Goal: Task Accomplishment & Management: Manage account settings

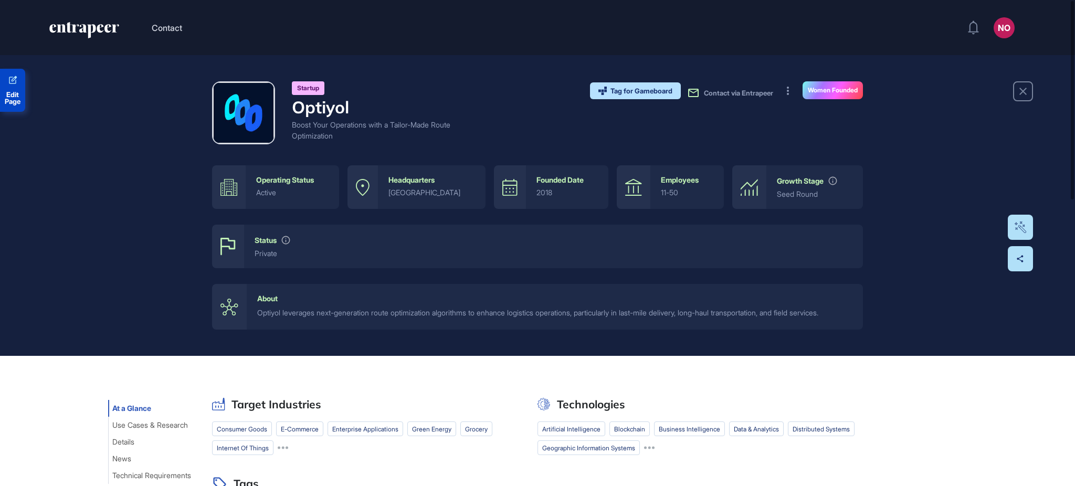
click at [8, 91] on span "Edit Page" at bounding box center [12, 98] width 25 height 14
click at [783, 92] on button at bounding box center [787, 90] width 17 height 17
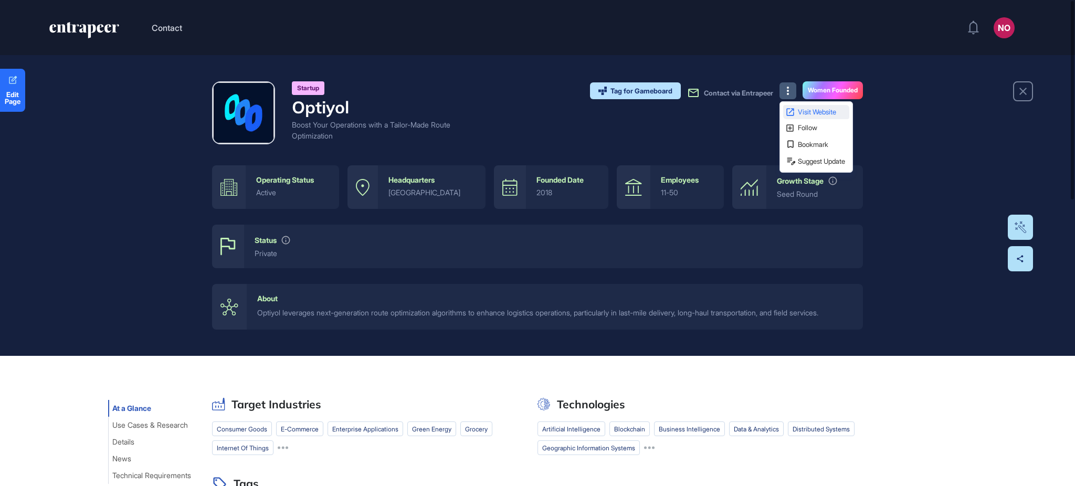
click at [801, 109] on span "Visit Website" at bounding box center [821, 112] width 49 height 7
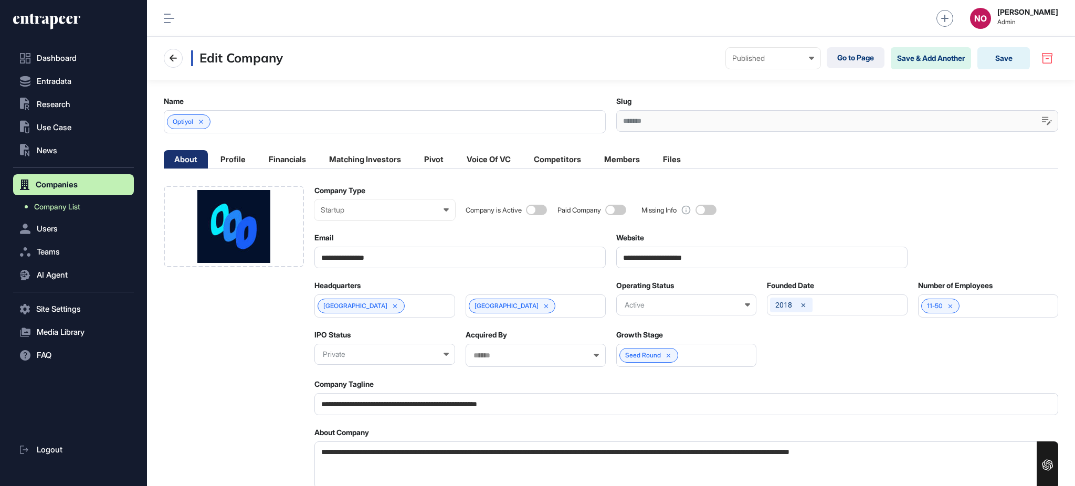
click at [55, 201] on link "Company List" at bounding box center [75, 206] width 115 height 19
click at [294, 250] on div at bounding box center [234, 226] width 140 height 81
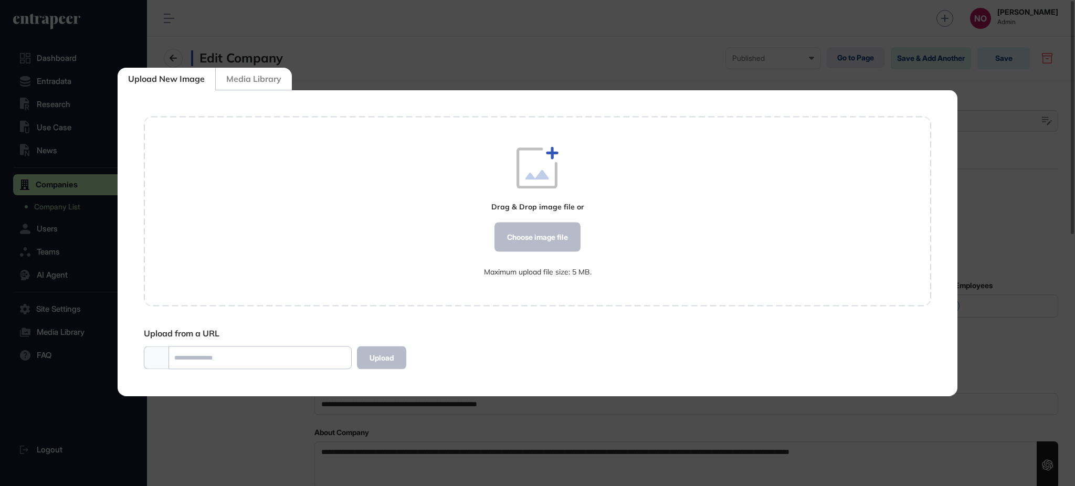
scroll to position [1, 1]
click at [545, 227] on div "Choose image file" at bounding box center [537, 236] width 86 height 29
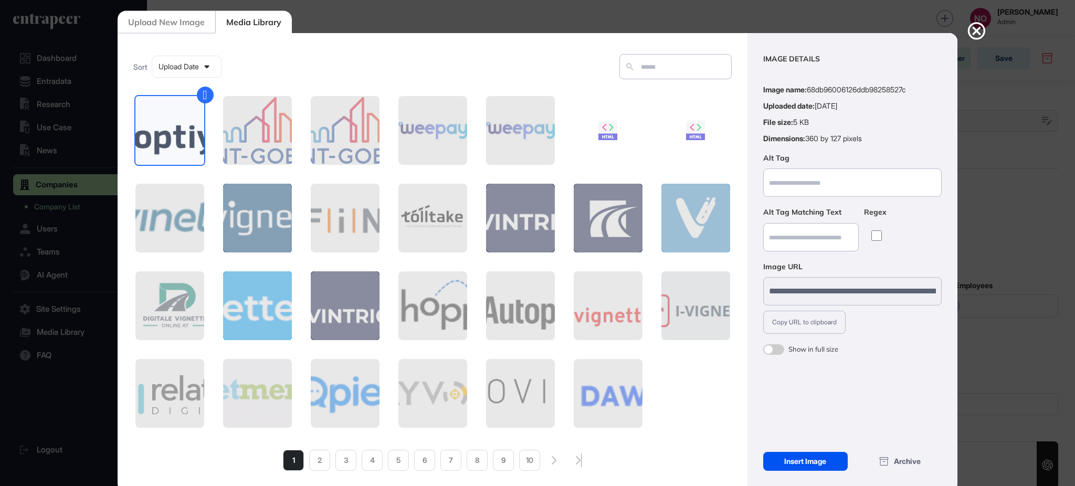
click at [804, 465] on div "Insert Image" at bounding box center [805, 461] width 84 height 19
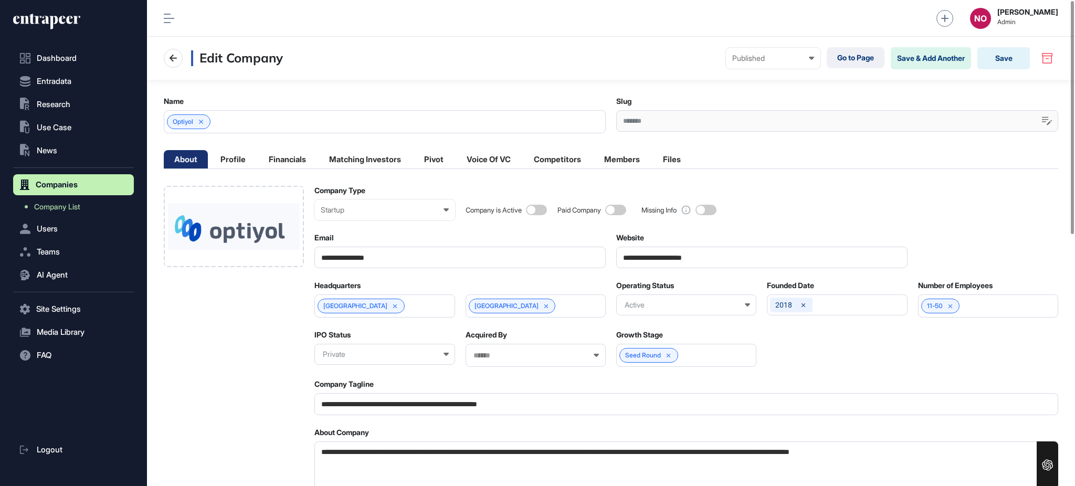
click at [646, 261] on input "**********" at bounding box center [761, 258] width 291 height 22
paste input "**"
type input "**********"
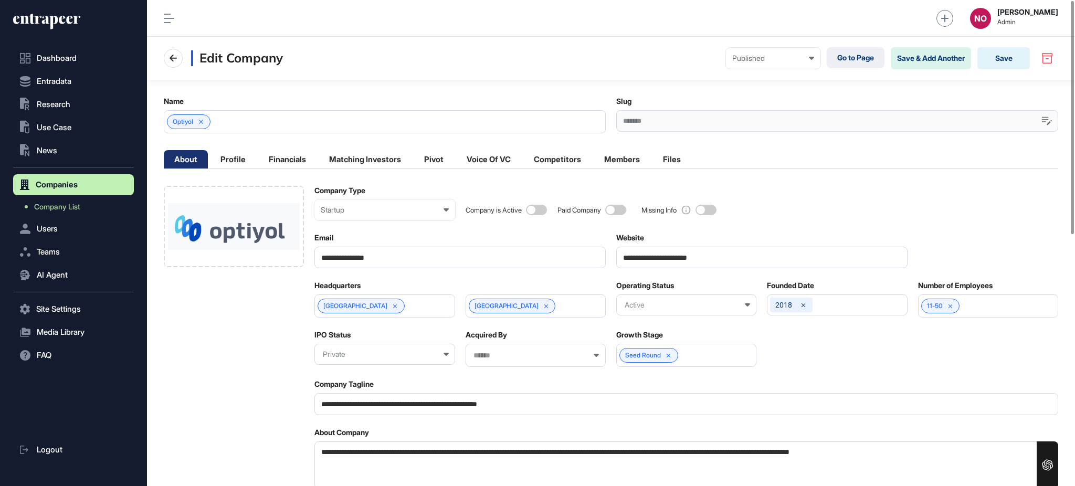
click at [787, 201] on div "Company is Active Paid Company Missing Info" at bounding box center [761, 203] width 592 height 35
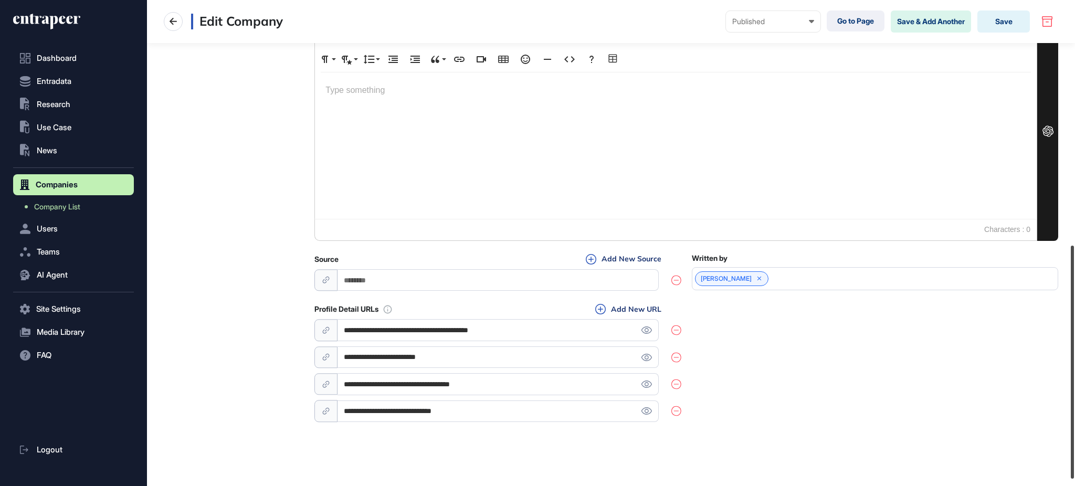
scroll to position [509, 0]
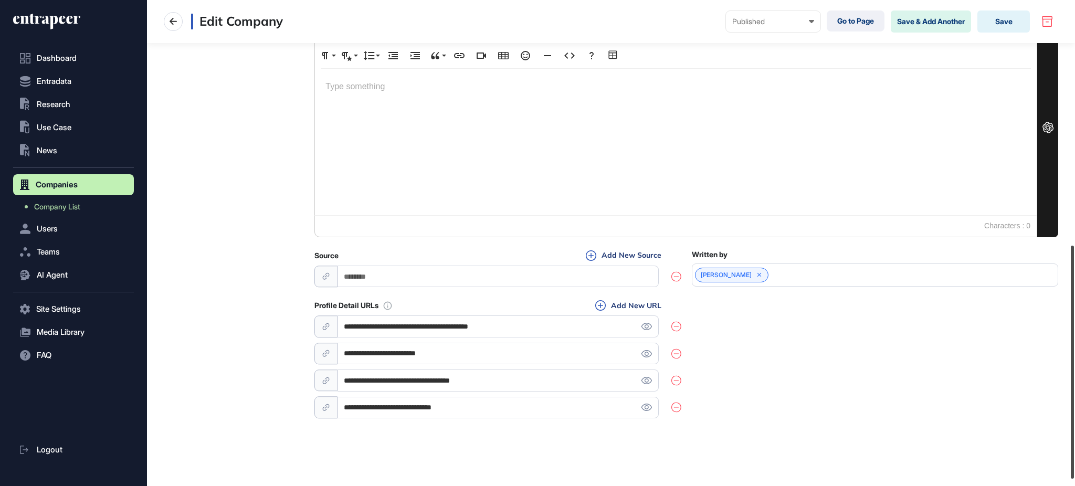
drag, startPoint x: 1073, startPoint y: 169, endPoint x: 1073, endPoint y: 409, distance: 239.8
click at [1073, 409] on div at bounding box center [1071, 362] width 3 height 233
click at [458, 374] on input "**********" at bounding box center [497, 380] width 321 height 22
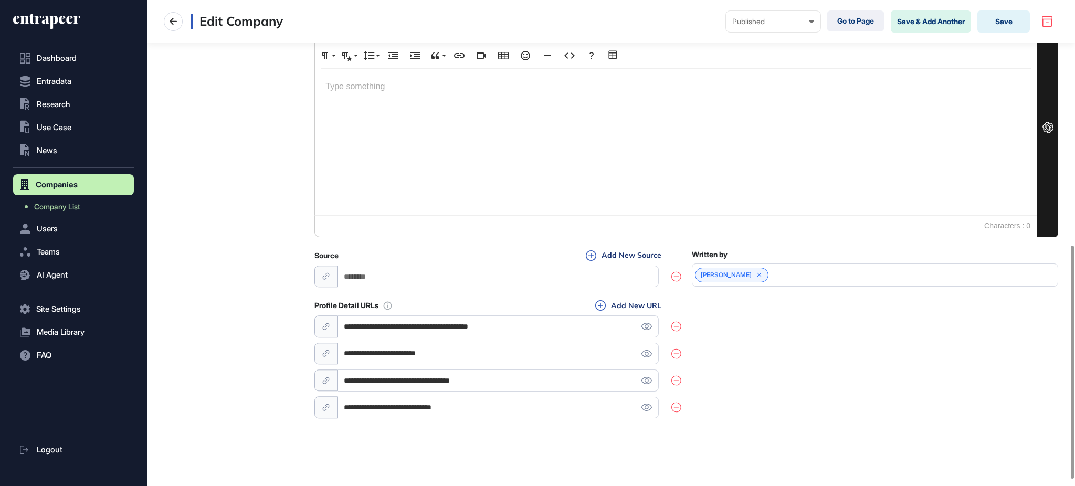
paste input "*"
type input "**********"
click at [781, 383] on div "**********" at bounding box center [685, 360] width 743 height 121
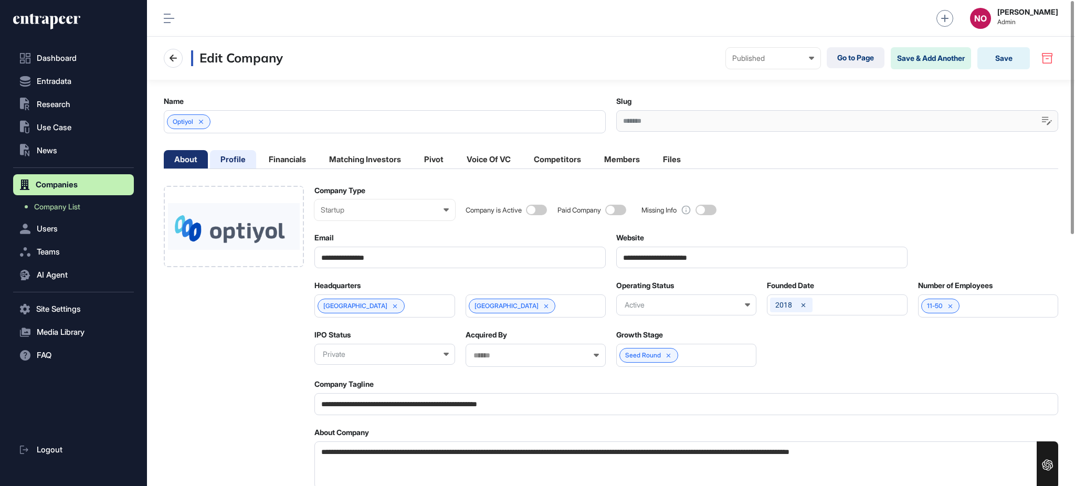
click at [234, 159] on li "Profile" at bounding box center [233, 159] width 46 height 18
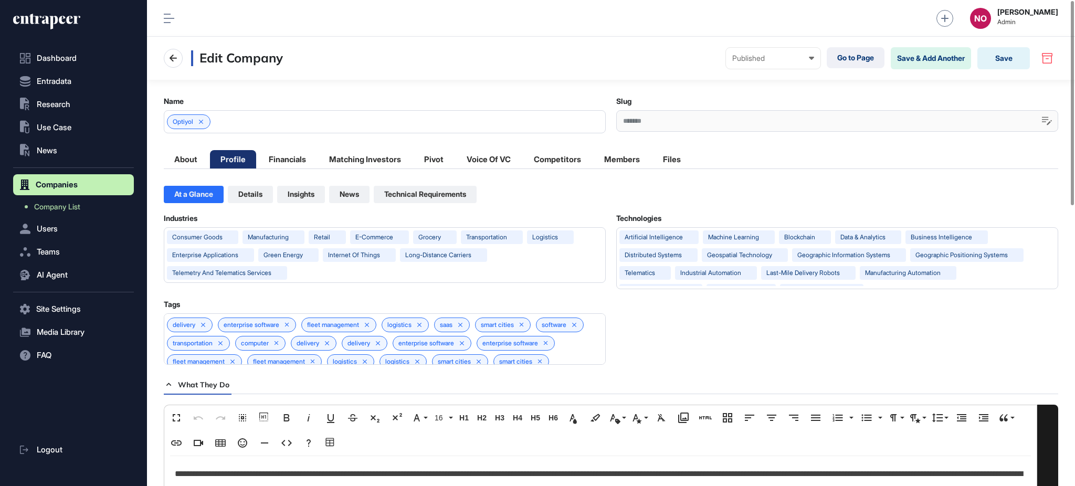
scroll to position [1, 4]
click at [331, 343] on icon at bounding box center [326, 342] width 7 height 7
click at [236, 359] on icon at bounding box center [232, 361] width 7 height 7
click at [261, 359] on icon at bounding box center [256, 361] width 7 height 7
click at [268, 361] on icon at bounding box center [266, 361] width 4 height 4
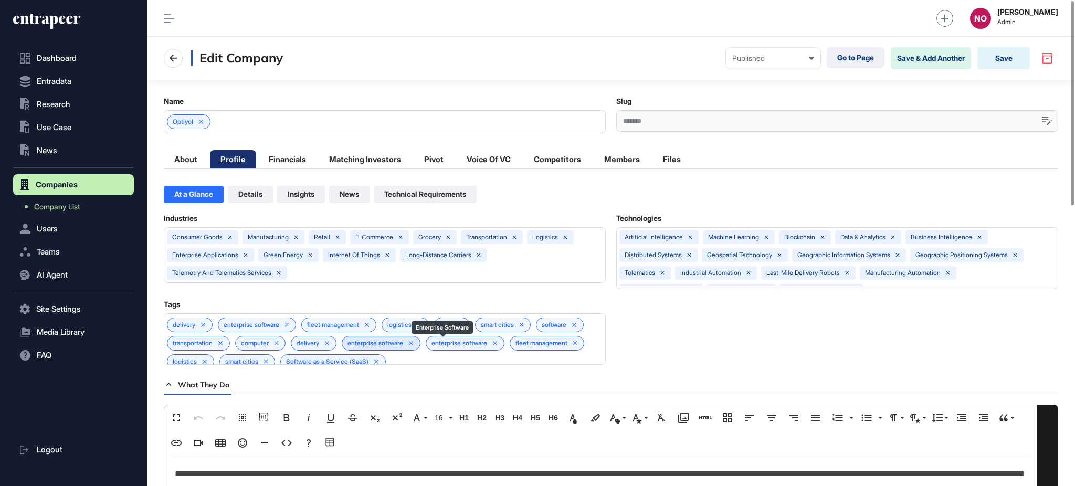
click at [414, 342] on icon at bounding box center [410, 342] width 7 height 7
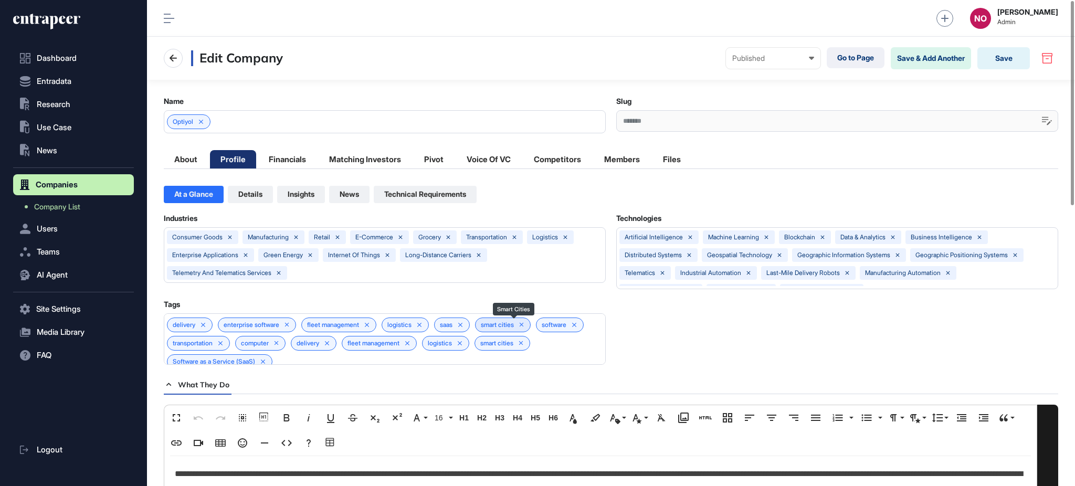
click at [525, 325] on icon at bounding box center [521, 324] width 7 height 7
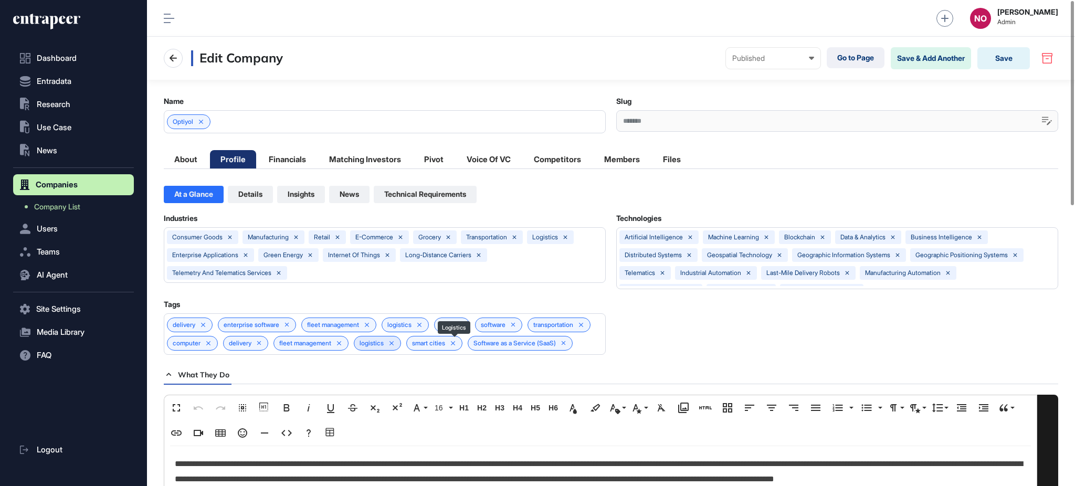
click at [395, 341] on icon at bounding box center [391, 342] width 7 height 7
click at [423, 323] on icon at bounding box center [419, 324] width 7 height 7
click at [533, 325] on icon at bounding box center [528, 324] width 7 height 7
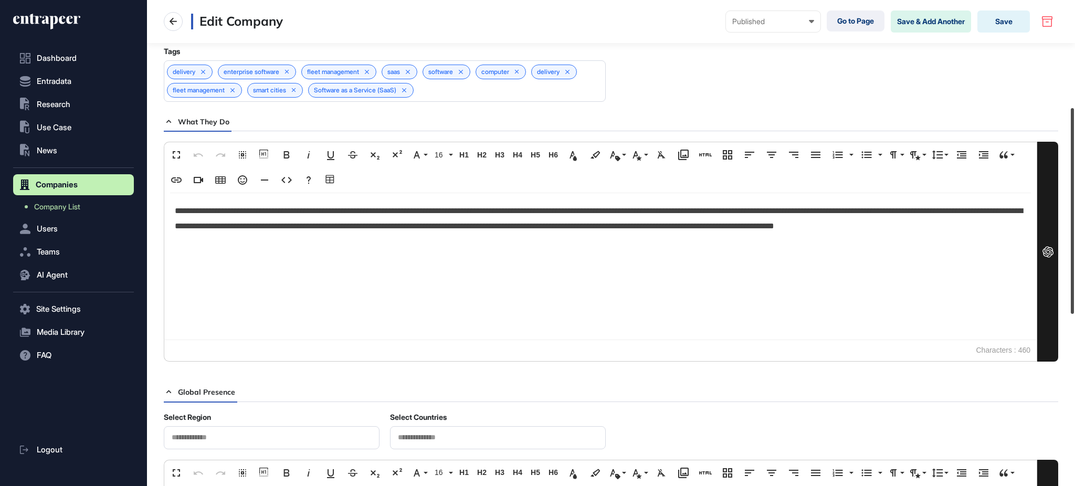
scroll to position [48, 0]
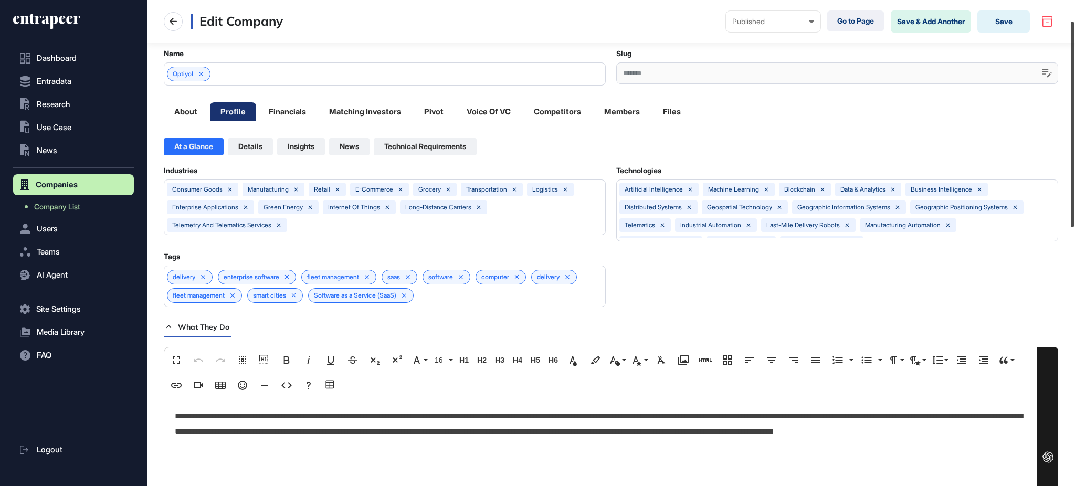
drag, startPoint x: 1073, startPoint y: 175, endPoint x: 1073, endPoint y: 195, distance: 20.5
click at [1073, 195] on div at bounding box center [1071, 125] width 3 height 206
click at [197, 103] on li "About" at bounding box center [186, 111] width 44 height 18
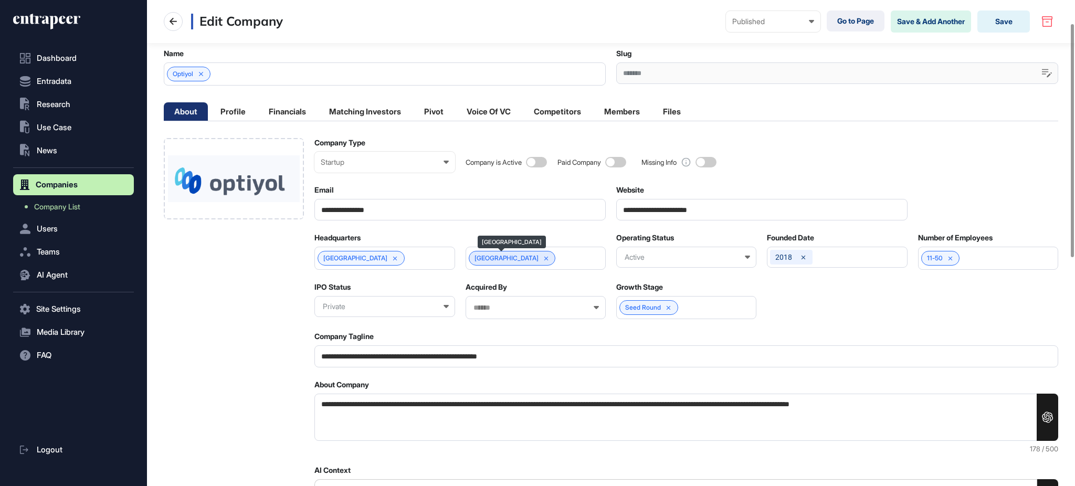
click at [543, 258] on icon at bounding box center [546, 258] width 7 height 7
click at [526, 258] on input "text" at bounding box center [528, 258] width 113 height 9
type input "**"
click at [508, 291] on span "[US_STATE]" at bounding box center [535, 294] width 129 height 8
click at [244, 109] on li "Profile" at bounding box center [233, 111] width 46 height 18
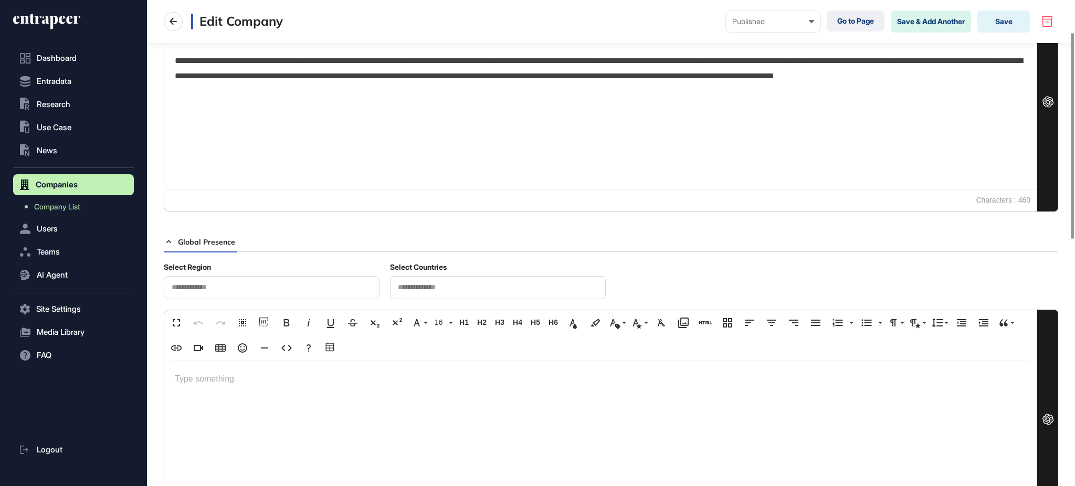
scroll to position [473, 0]
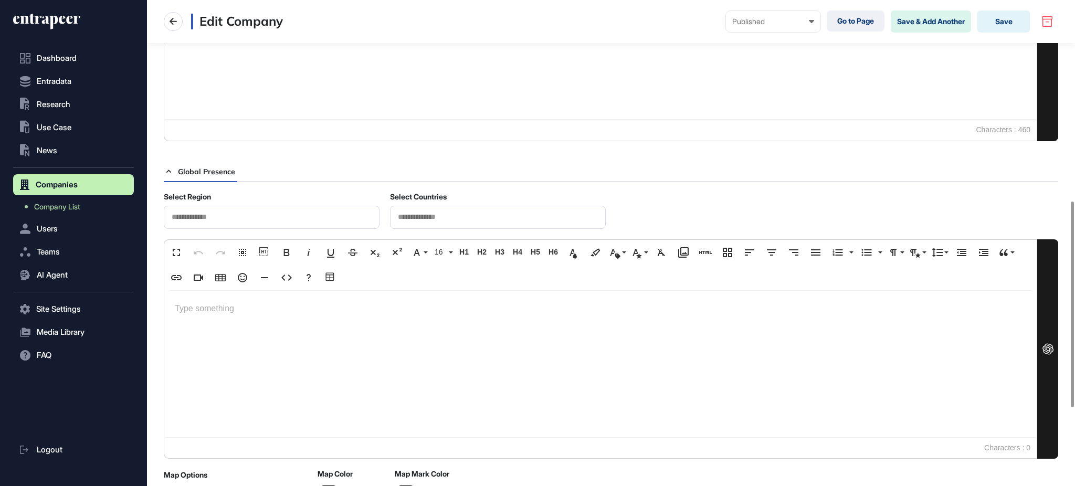
click at [459, 222] on div at bounding box center [498, 217] width 216 height 23
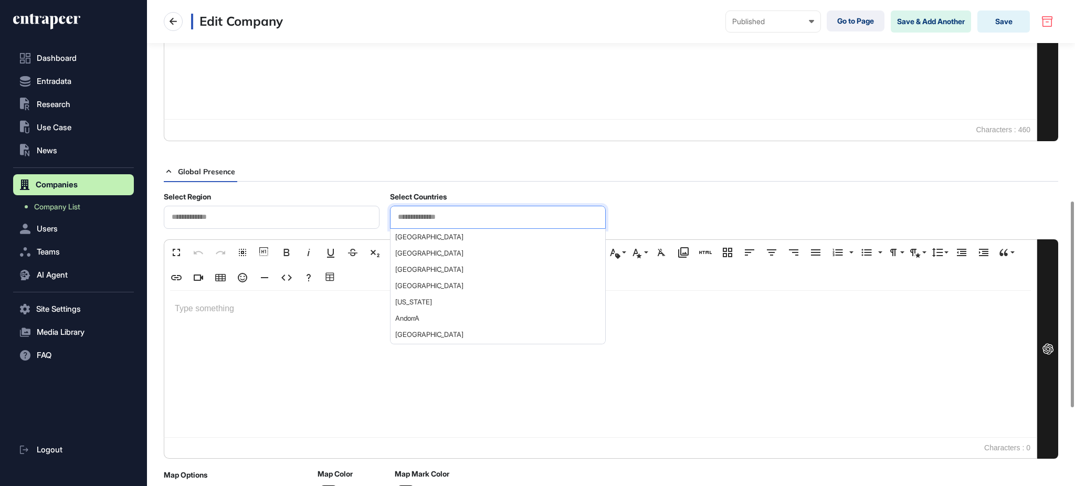
click at [459, 215] on input "text" at bounding box center [498, 216] width 202 height 9
type input "**********"
click at [447, 233] on span "[GEOGRAPHIC_DATA]" at bounding box center [497, 237] width 204 height 8
click at [332, 332] on div at bounding box center [600, 364] width 872 height 146
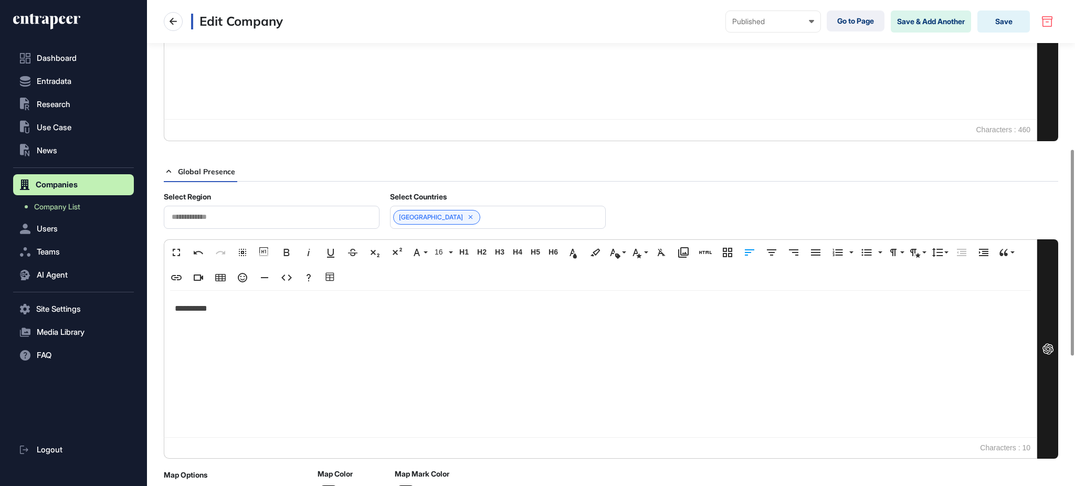
scroll to position [48, 0]
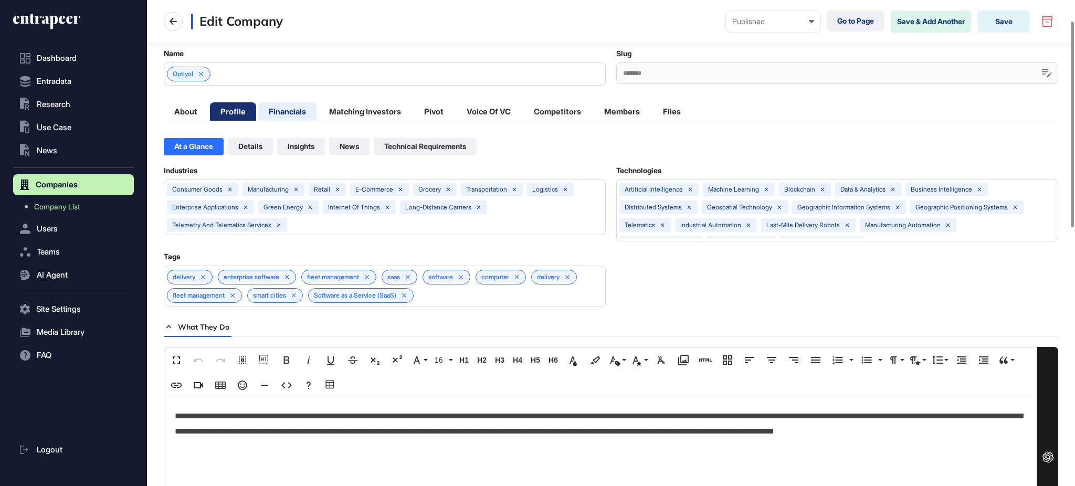
click at [274, 111] on li "Financials" at bounding box center [287, 111] width 58 height 18
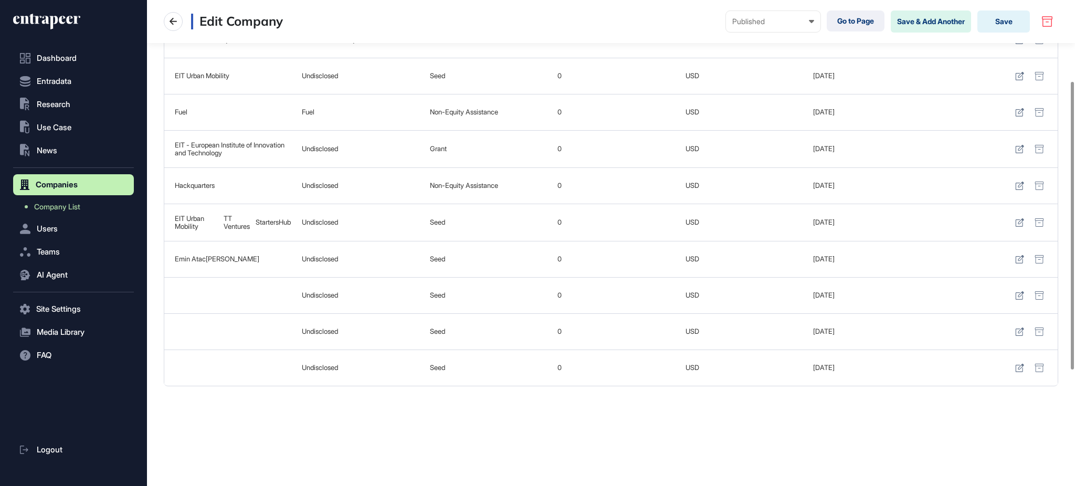
scroll to position [0, 0]
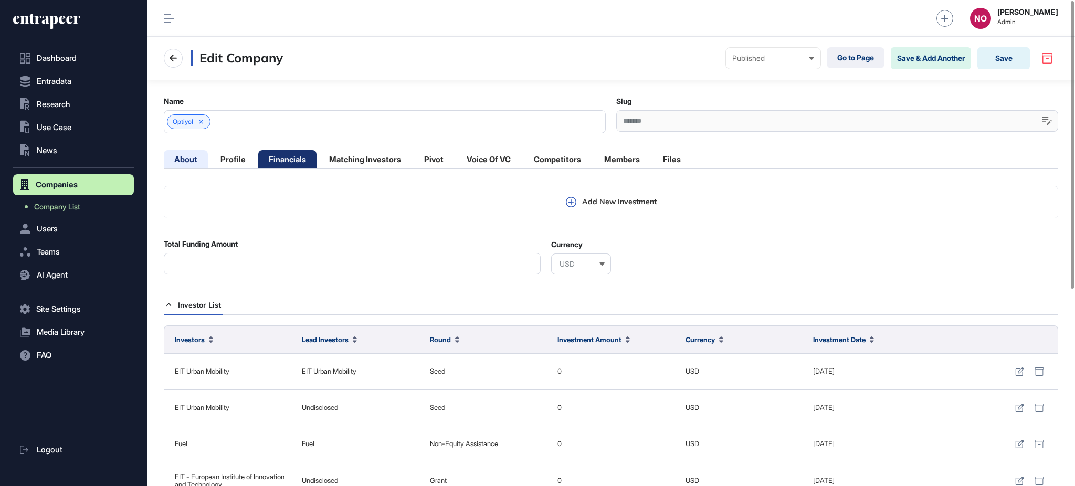
click at [196, 154] on li "About" at bounding box center [186, 159] width 44 height 18
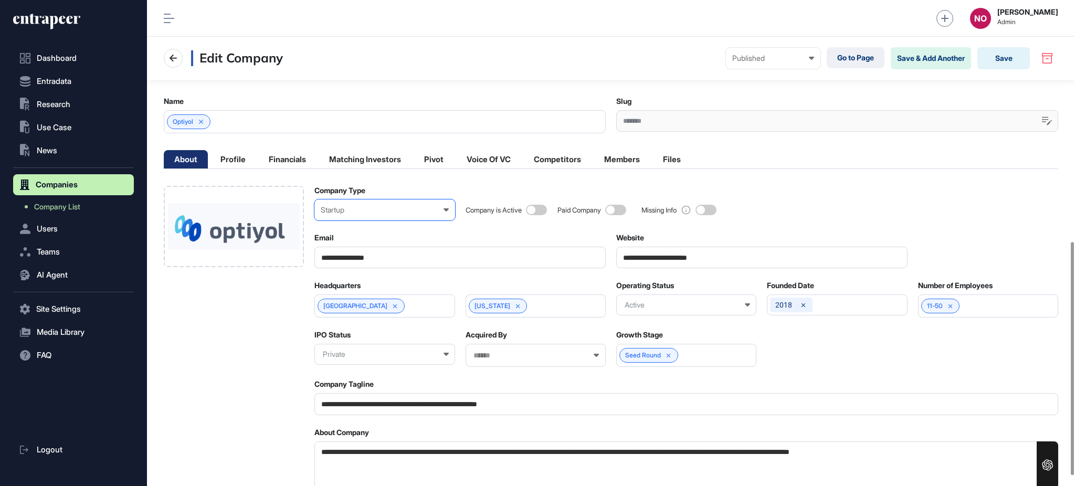
scroll to position [523, 0]
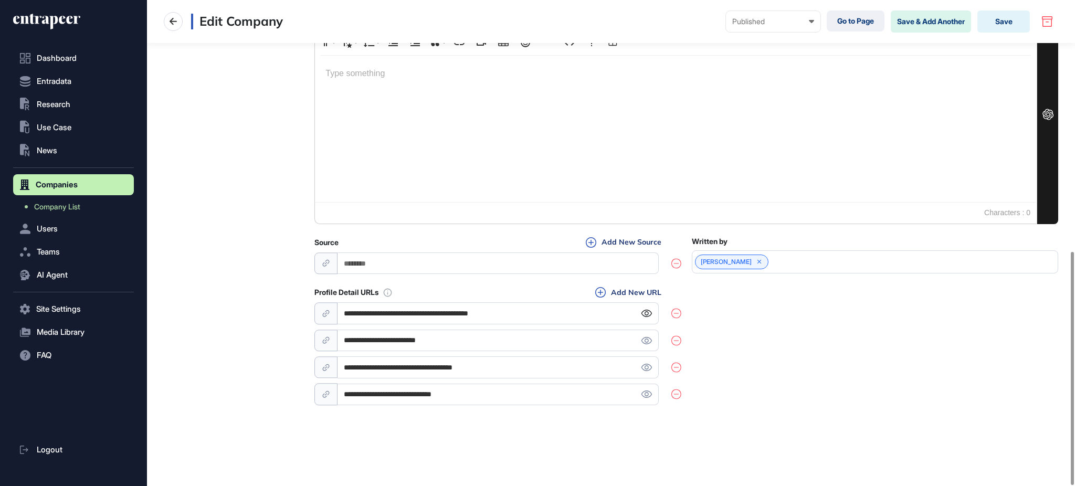
click at [645, 312] on icon at bounding box center [646, 313] width 10 height 7
click at [1002, 25] on button "Save" at bounding box center [1003, 21] width 52 height 22
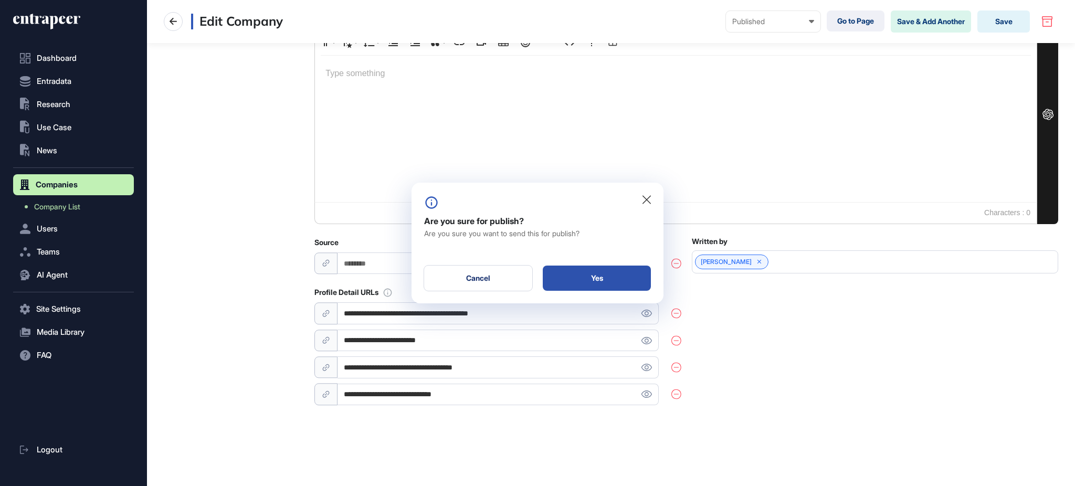
click at [577, 276] on div "Yes" at bounding box center [597, 277] width 108 height 25
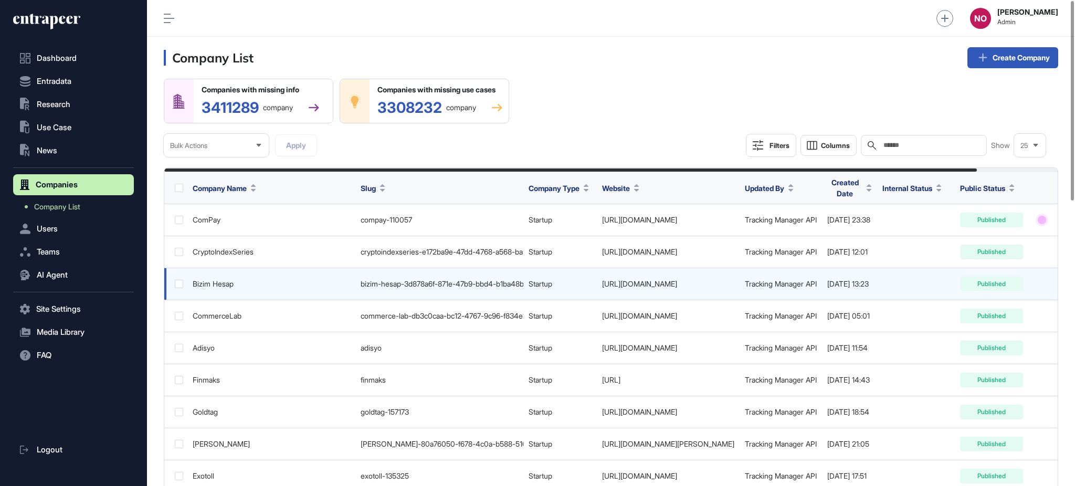
drag, startPoint x: 705, startPoint y: 279, endPoint x: 626, endPoint y: 290, distance: 79.9
click at [626, 290] on td "https://bizimhesap.com/" at bounding box center [668, 284] width 143 height 32
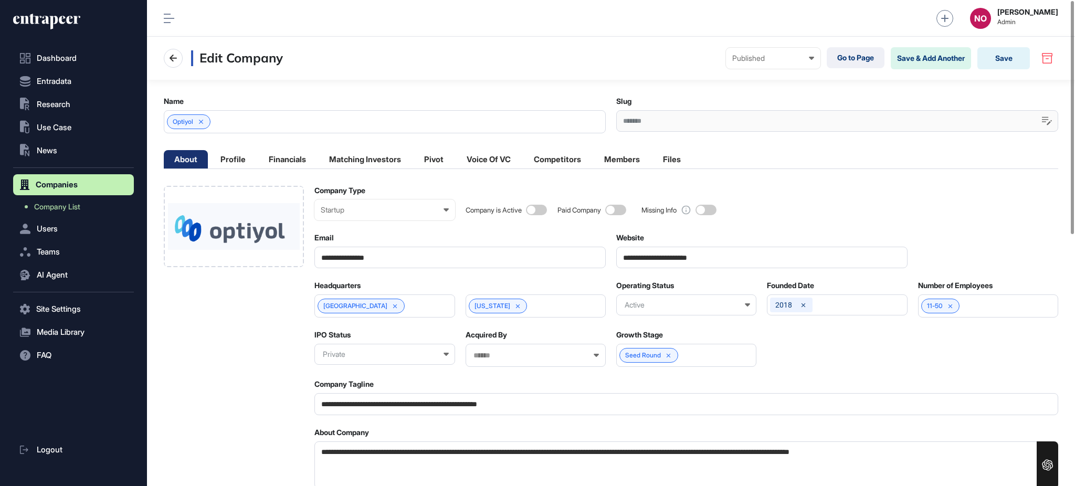
click at [414, 449] on textarea "**********" at bounding box center [685, 465] width 743 height 48
click at [413, 449] on textarea "**********" at bounding box center [685, 465] width 743 height 48
paste textarea "**********"
type textarea "**********"
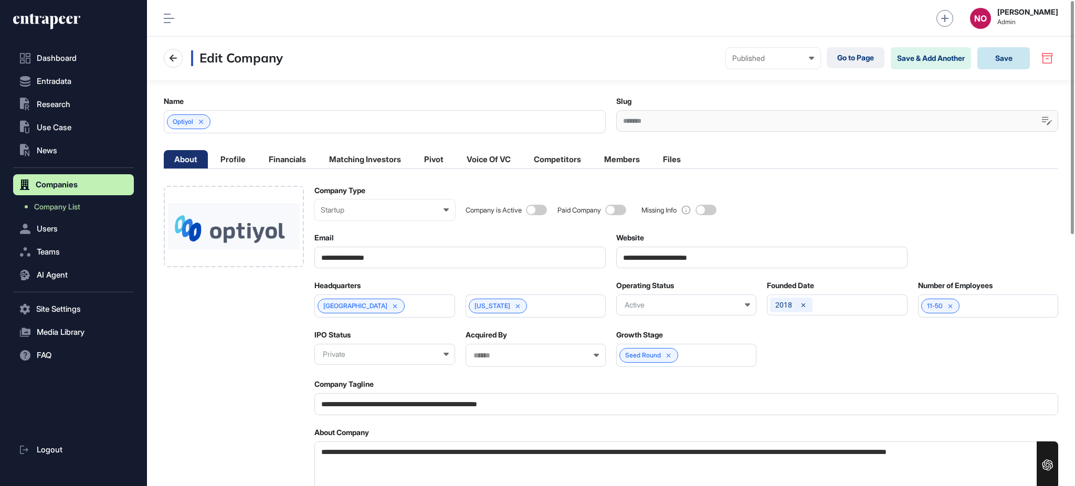
click at [1011, 62] on button "Save" at bounding box center [1003, 58] width 52 height 22
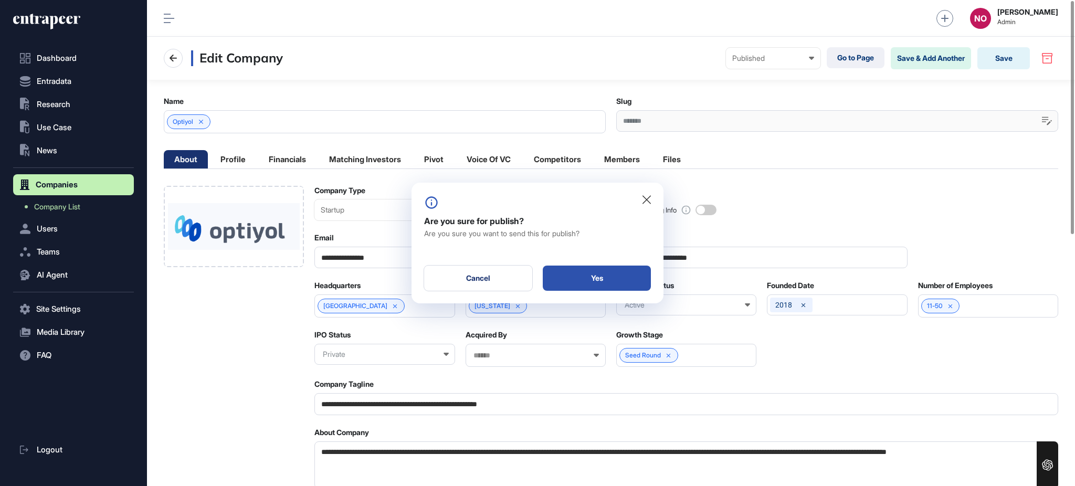
click at [600, 285] on div "Yes" at bounding box center [597, 277] width 108 height 25
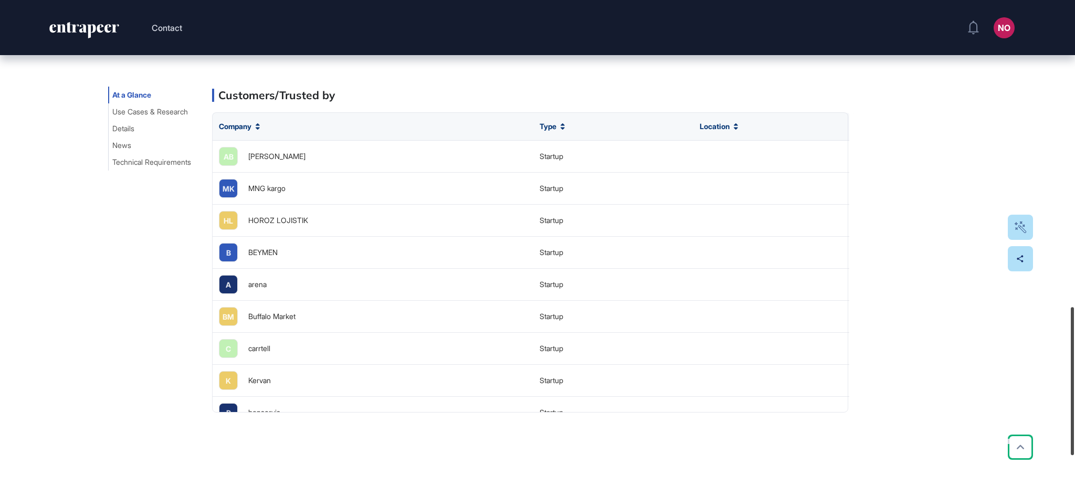
scroll to position [1005, 0]
drag, startPoint x: 1073, startPoint y: 379, endPoint x: 1073, endPoint y: 348, distance: 30.4
click at [1073, 348] on div at bounding box center [1071, 381] width 3 height 148
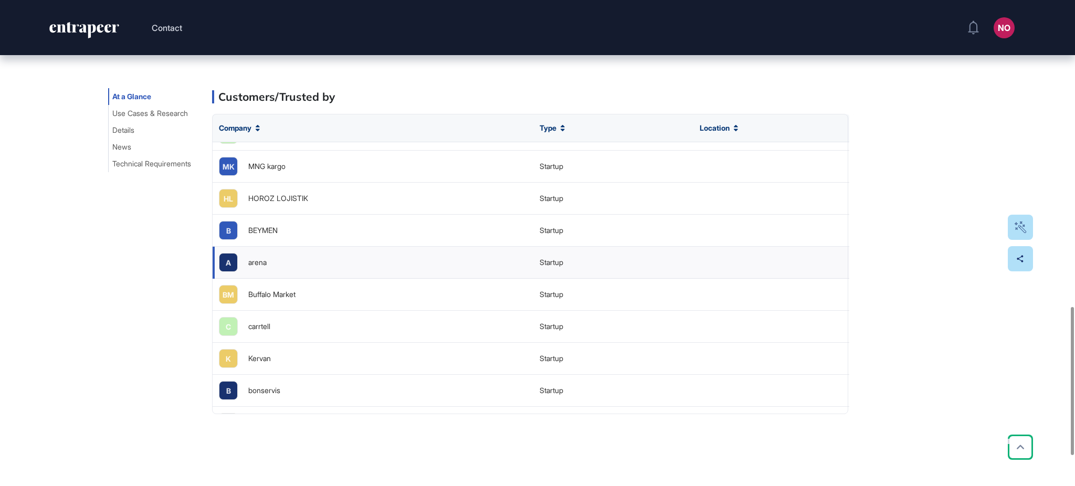
scroll to position [0, 0]
